Goal: Information Seeking & Learning: Learn about a topic

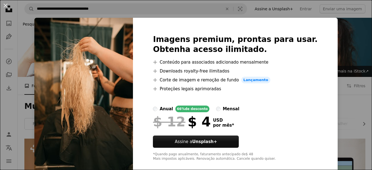
scroll to position [1366, 0]
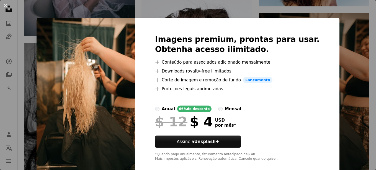
click at [337, 87] on div "An X shape Imagens premium, prontas para usar. Obtenha acesso ilimitado. A plus…" at bounding box center [188, 85] width 376 height 170
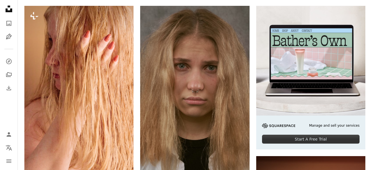
scroll to position [132, 0]
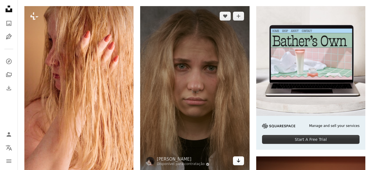
click at [238, 160] on icon "Baixar" at bounding box center [239, 160] width 4 height 4
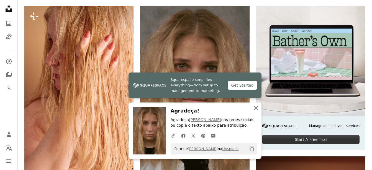
click at [256, 107] on icon "button" at bounding box center [256, 108] width 4 height 4
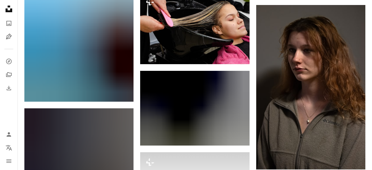
scroll to position [33182, 0]
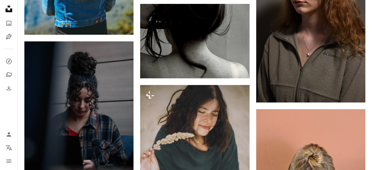
click at [9, 8] on icon "Unsplash logo Página inicial da Unsplash" at bounding box center [8, 8] width 11 height 11
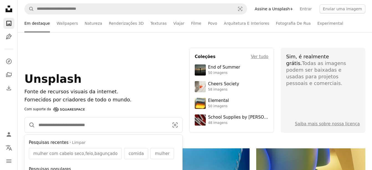
click at [103, 126] on input "Pesquise conteúdo visual em todo o site" at bounding box center [101, 124] width 133 height 15
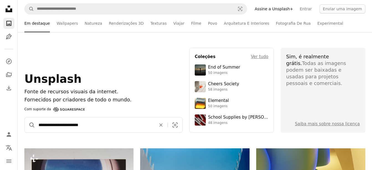
type input "**********"
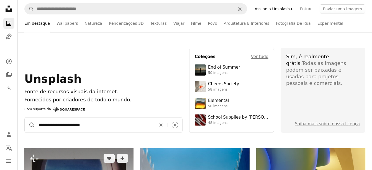
click button "A magnifying glass" at bounding box center [30, 124] width 11 height 15
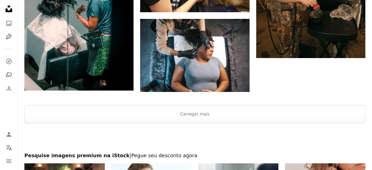
scroll to position [1019, 0]
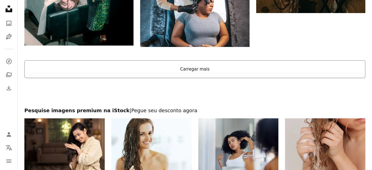
click at [202, 68] on button "Carregar mais" at bounding box center [194, 69] width 341 height 18
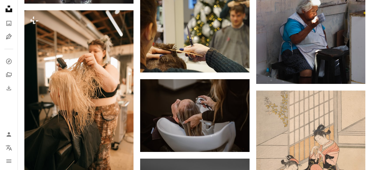
scroll to position [2993, 0]
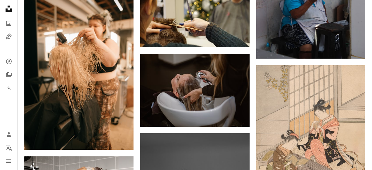
click at [8, 5] on icon "Unsplash logo Página inicial da Unsplash" at bounding box center [8, 8] width 11 height 11
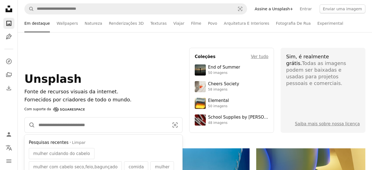
click at [75, 123] on input "Pesquise conteúdo visual em todo o site" at bounding box center [101, 124] width 133 height 15
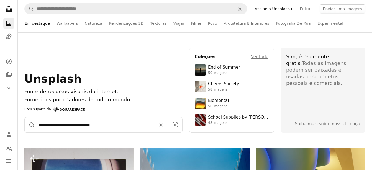
type input "**********"
click button "A magnifying glass" at bounding box center [30, 124] width 11 height 15
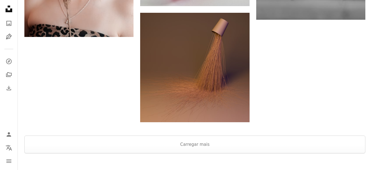
scroll to position [915, 0]
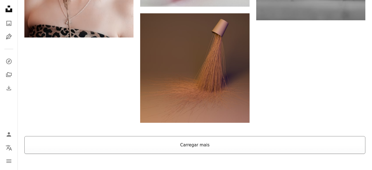
click at [190, 146] on button "Carregar mais" at bounding box center [194, 145] width 341 height 18
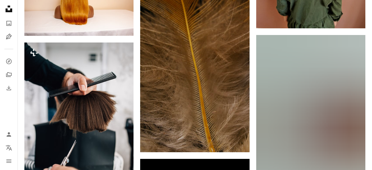
scroll to position [8069, 0]
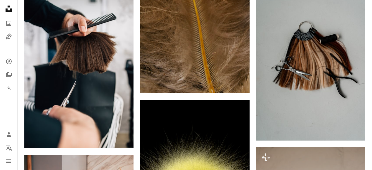
click at [7, 7] on icon "Unsplash logo Página inicial da Unsplash" at bounding box center [8, 8] width 11 height 11
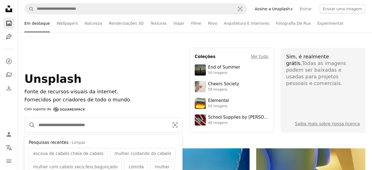
click at [85, 121] on input "Pesquise conteúdo visual em todo o site" at bounding box center [101, 124] width 133 height 15
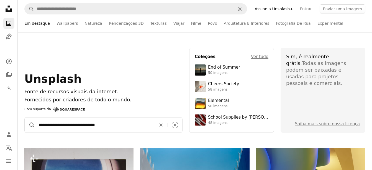
type input "**********"
click button "A magnifying glass" at bounding box center [30, 124] width 11 height 15
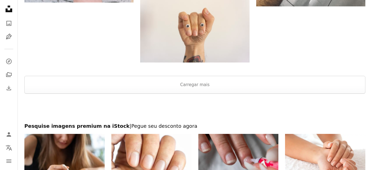
scroll to position [1083, 0]
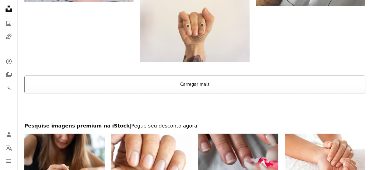
click at [164, 84] on button "Carregar mais" at bounding box center [194, 84] width 341 height 18
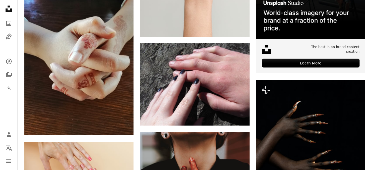
scroll to position [2331, 0]
